Goal: Task Accomplishment & Management: Manage account settings

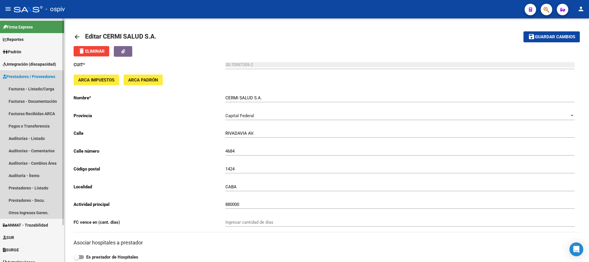
click at [37, 77] on span "Prestadores / Proveedores" at bounding box center [29, 76] width 52 height 6
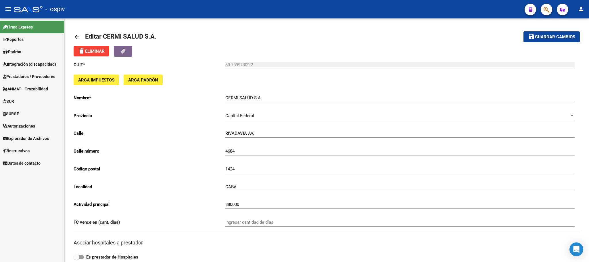
click at [37, 77] on span "Prestadores / Proveedores" at bounding box center [29, 76] width 52 height 6
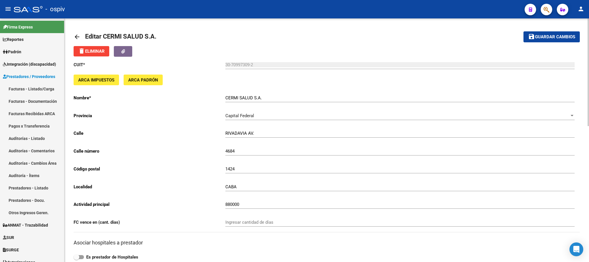
click at [355, 39] on mat-toolbar-row "arrow_back Editar CERMI SALUD S.A." at bounding box center [271, 37] width 395 height 18
drag, startPoint x: 550, startPoint y: 37, endPoint x: 355, endPoint y: 69, distance: 197.3
click at [548, 39] on span "Guardar cambios" at bounding box center [555, 37] width 40 height 5
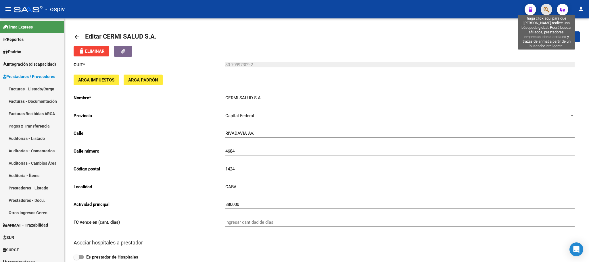
click at [546, 11] on icon "button" at bounding box center [547, 9] width 6 height 7
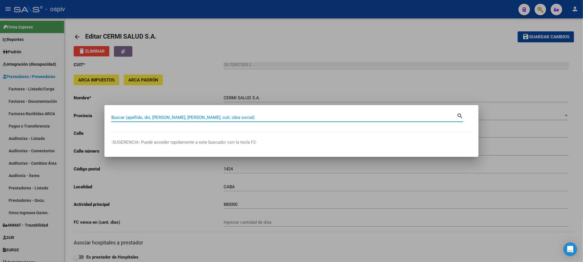
click at [209, 118] on input "Buscar (apellido, dni, [PERSON_NAME], [PERSON_NAME], cuit, obra social)" at bounding box center [283, 117] width 345 height 5
type input "CERMI"
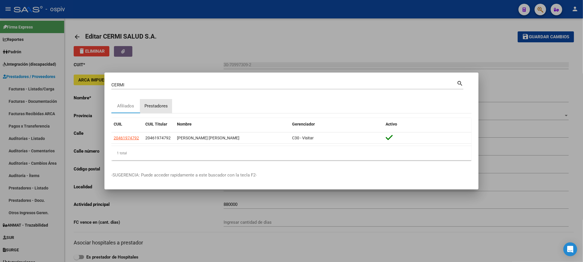
click at [157, 106] on div "Prestadores" at bounding box center [155, 106] width 23 height 7
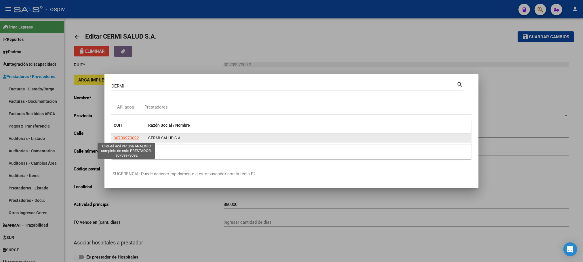
click at [133, 139] on span "30709973092" at bounding box center [126, 137] width 25 height 5
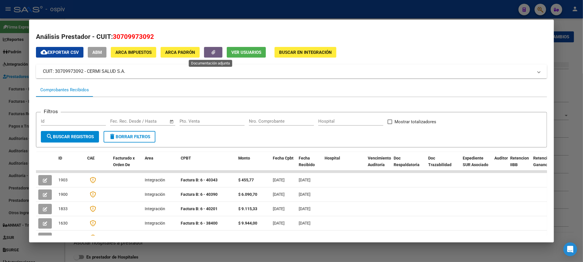
click at [211, 51] on icon "button" at bounding box center [213, 52] width 4 height 4
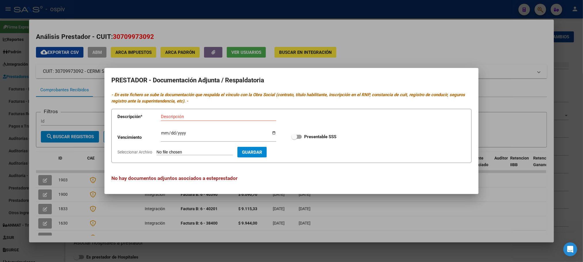
click at [399, 32] on div at bounding box center [291, 131] width 583 height 262
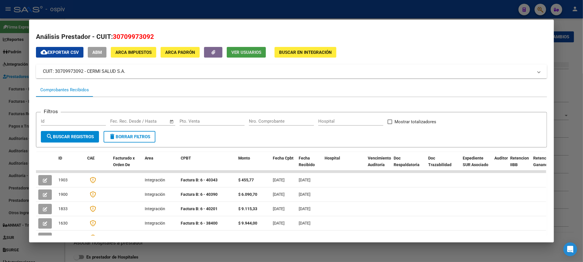
click at [235, 54] on span "Ver Usuarios" at bounding box center [246, 52] width 30 height 5
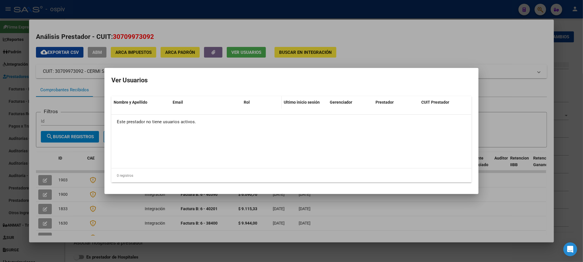
drag, startPoint x: 222, startPoint y: 102, endPoint x: 264, endPoint y: 101, distance: 42.3
click at [264, 101] on div "Nombre y Apellido Email Rol Ultimo inicio sesión Gerenciador Prestador CUIT Pre…" at bounding box center [287, 102] width 353 height 12
click at [278, 144] on datatable-body "Este prestador no tiene usuarios activos." at bounding box center [291, 140] width 360 height 53
click at [468, 7] on div at bounding box center [291, 131] width 583 height 262
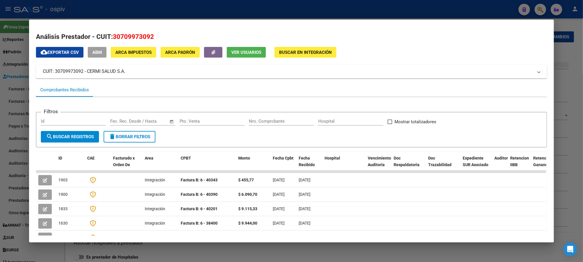
click at [124, 10] on div at bounding box center [291, 131] width 583 height 262
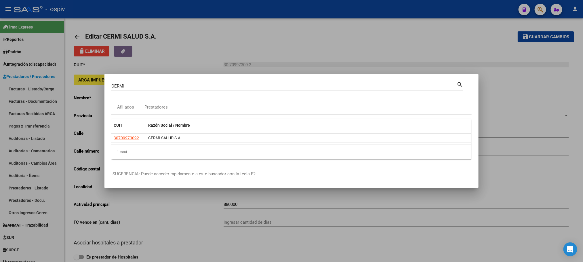
click at [125, 10] on div at bounding box center [291, 131] width 583 height 262
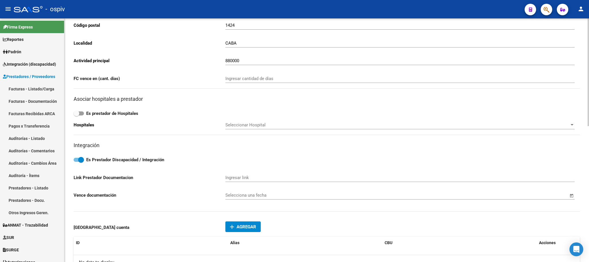
scroll to position [288, 0]
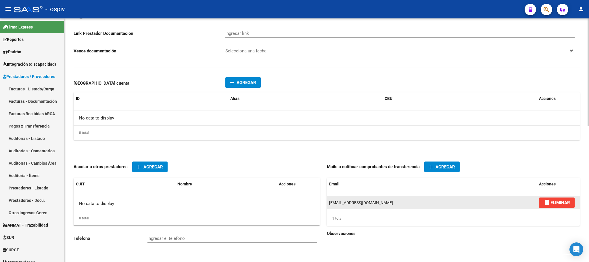
drag, startPoint x: 401, startPoint y: 206, endPoint x: 328, endPoint y: 208, distance: 72.8
click at [328, 208] on datatable-body-cell "[EMAIL_ADDRESS][DOMAIN_NAME]" at bounding box center [432, 202] width 210 height 13
copy span "[EMAIL_ADDRESS][DOMAIN_NAME]"
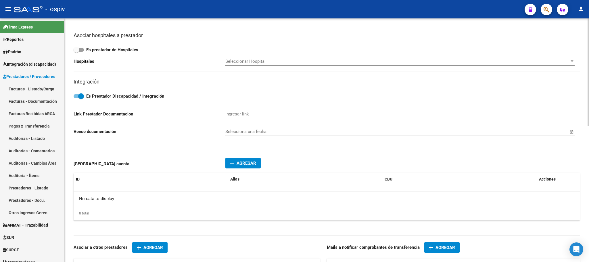
scroll to position [0, 0]
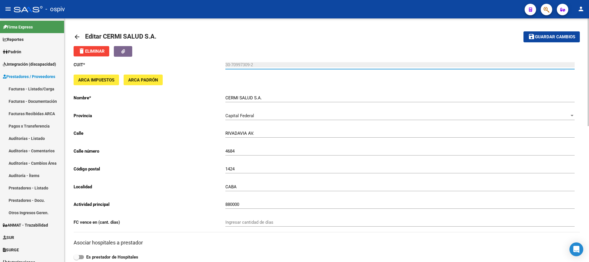
drag, startPoint x: 258, startPoint y: 66, endPoint x: 223, endPoint y: 66, distance: 35.4
click at [223, 66] on app-form-text-field "CUIT * 30-70997309-2 Ingresar cuit" at bounding box center [324, 64] width 501 height 5
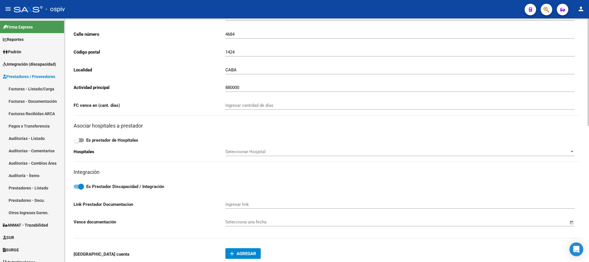
scroll to position [144, 0]
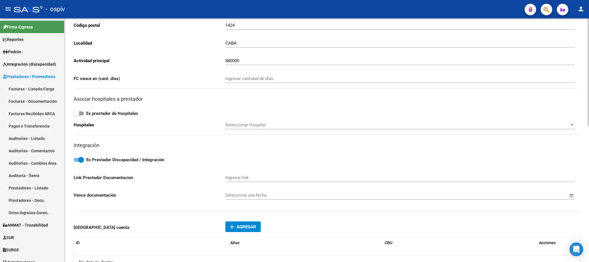
click at [239, 176] on input "Ingresar link" at bounding box center [399, 177] width 349 height 5
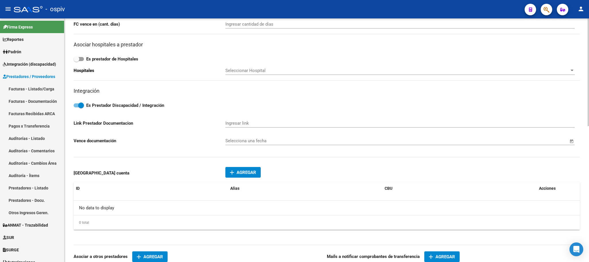
scroll to position [216, 0]
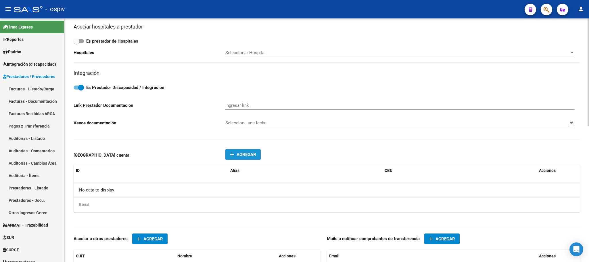
click at [254, 154] on span "Agregar" at bounding box center [247, 154] width 20 height 5
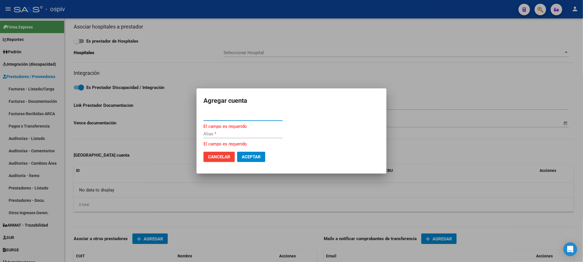
click at [226, 118] on input "CBU *" at bounding box center [242, 116] width 79 height 5
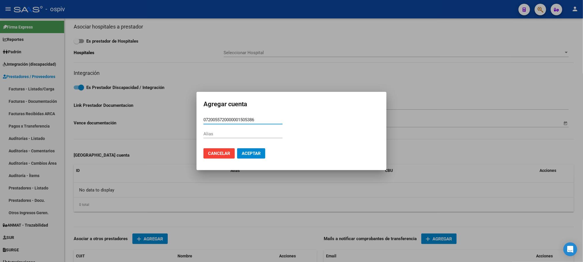
type input "0720055720000001505386"
click at [253, 152] on span "Aceptar" at bounding box center [251, 153] width 19 height 5
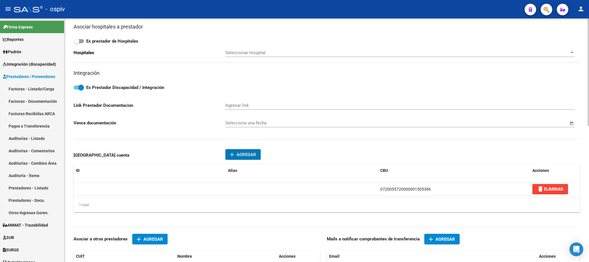
scroll to position [0, 0]
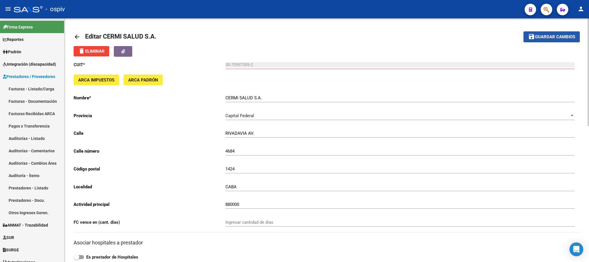
click at [547, 37] on span "Guardar cambios" at bounding box center [555, 37] width 40 height 5
click at [549, 35] on span "Guardar cambios" at bounding box center [555, 37] width 40 height 5
click at [569, 35] on span "Guardar cambios" at bounding box center [555, 37] width 40 height 5
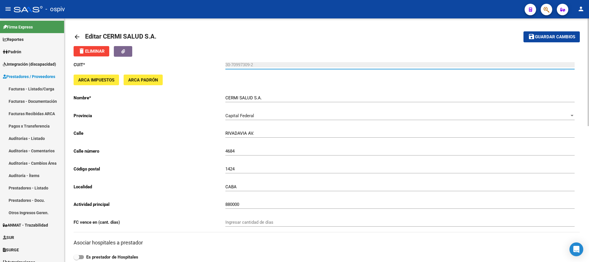
drag, startPoint x: 255, startPoint y: 65, endPoint x: 209, endPoint y: 65, distance: 45.7
click at [209, 65] on app-form-text-field "CUIT * 30-70997309-2 Ingresar cuit" at bounding box center [324, 64] width 501 height 5
